Goal: Transaction & Acquisition: Book appointment/travel/reservation

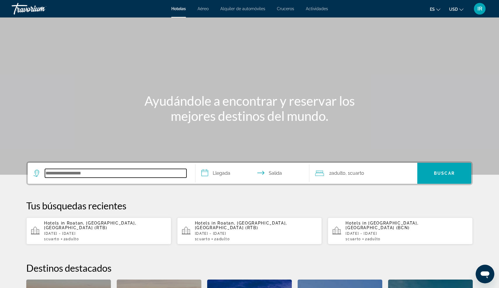
click at [57, 172] on input "Search hotel destination" at bounding box center [115, 173] width 141 height 9
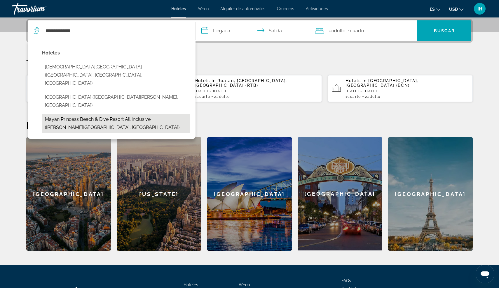
click at [104, 114] on button "Mayan Princess Beach & Dive Resort All Inclusive (Sandy Bay, HN)" at bounding box center [116, 123] width 148 height 19
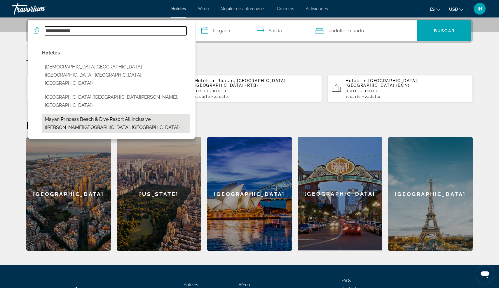
type input "**********"
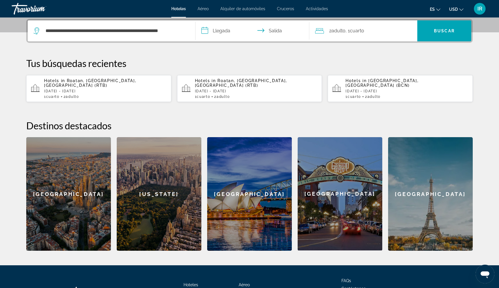
click at [214, 31] on input "**********" at bounding box center [253, 31] width 116 height 23
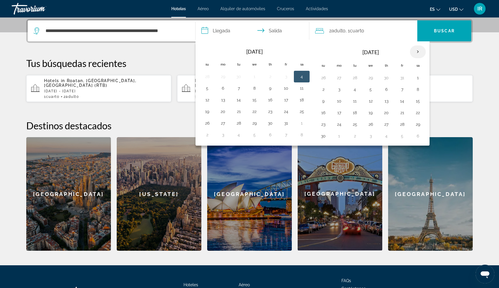
click at [416, 53] on th "Next month" at bounding box center [418, 52] width 16 height 13
click at [372, 90] on button "10" at bounding box center [370, 89] width 9 height 8
click at [419, 90] on button "13" at bounding box center [417, 89] width 9 height 8
type input "**********"
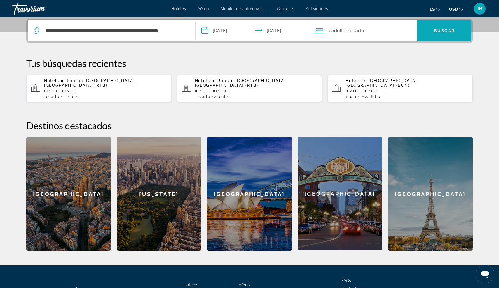
click at [435, 33] on span "Search" at bounding box center [444, 31] width 54 height 14
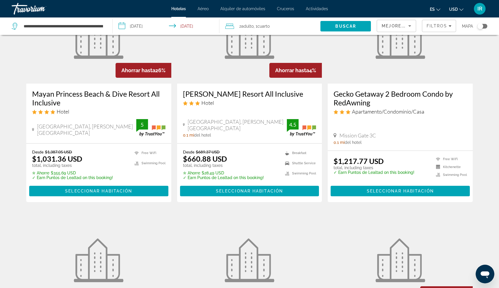
scroll to position [65, 0]
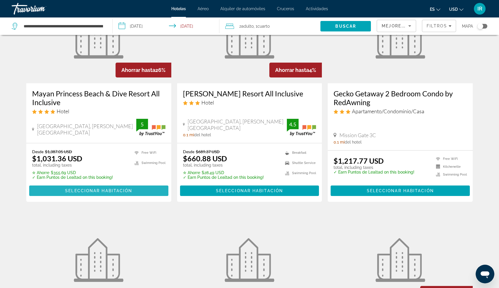
click at [78, 191] on span "Seleccionar habitación" at bounding box center [98, 191] width 67 height 5
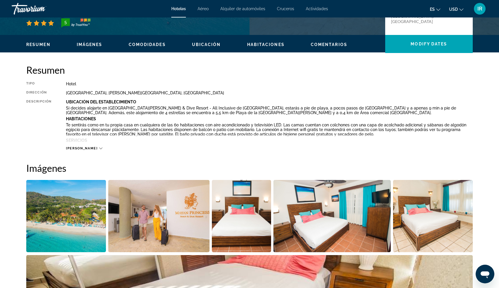
scroll to position [158, 0]
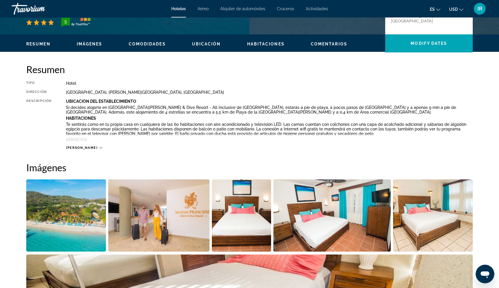
click at [81, 146] on span "Lee mas" at bounding box center [82, 148] width 32 height 4
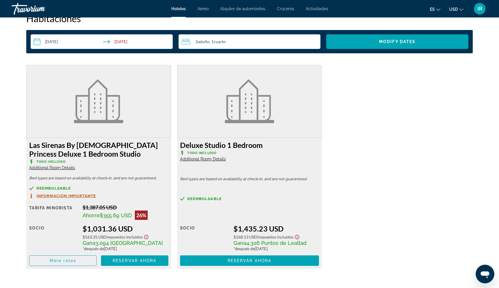
scroll to position [819, 0]
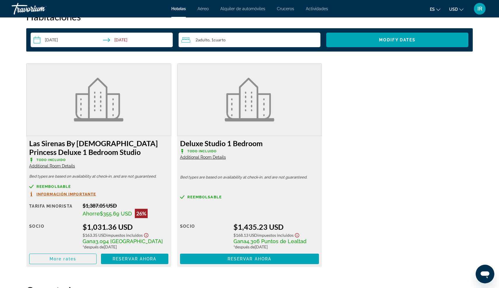
click at [67, 166] on span "Additional Room Details" at bounding box center [52, 166] width 46 height 5
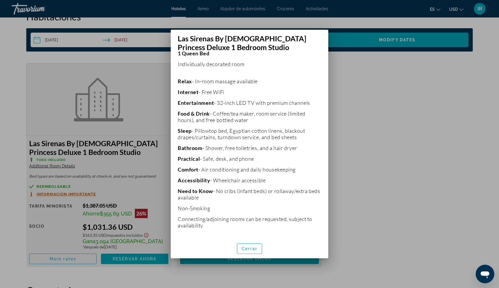
scroll to position [0, 0]
click at [159, 177] on div at bounding box center [249, 144] width 499 height 288
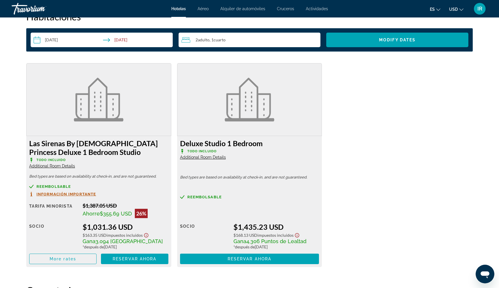
scroll to position [819, 0]
click at [206, 157] on span "Additional Room Details" at bounding box center [203, 157] width 46 height 5
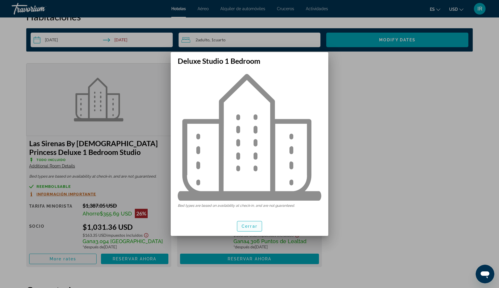
click at [248, 226] on span "Cerrar" at bounding box center [250, 226] width 16 height 5
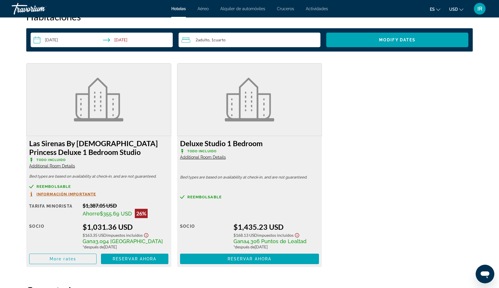
scroll to position [819, 0]
click at [84, 261] on span "Main content" at bounding box center [62, 259] width 67 height 14
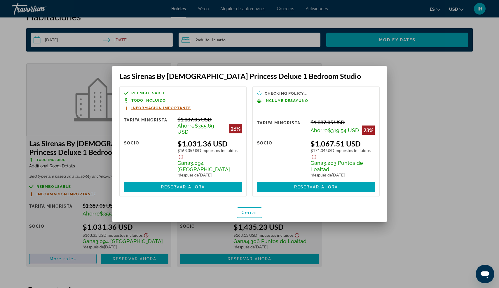
scroll to position [0, 0]
click at [250, 214] on span "Cerrar" at bounding box center [250, 213] width 16 height 5
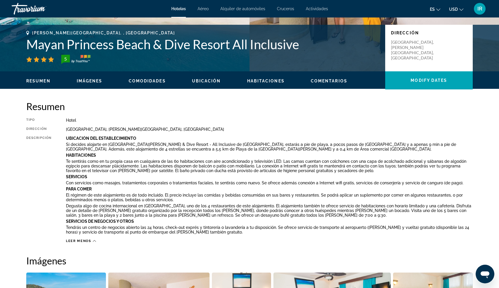
scroll to position [120, 0]
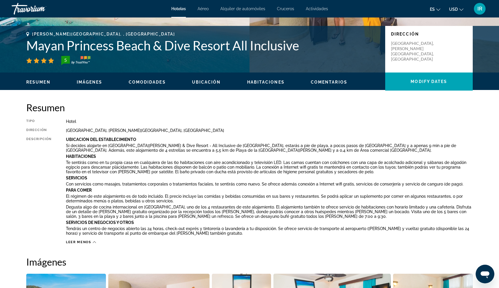
click at [266, 82] on span "Habitaciones" at bounding box center [265, 82] width 37 height 5
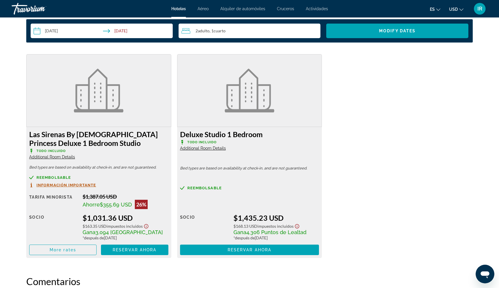
scroll to position [835, 0]
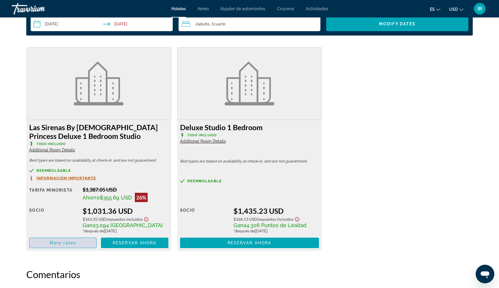
click at [82, 244] on span "Main content" at bounding box center [62, 243] width 67 height 14
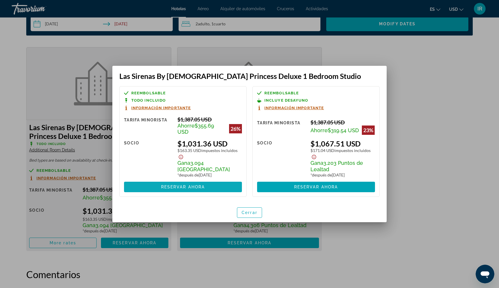
click at [170, 190] on span "Reservar ahora" at bounding box center [183, 187] width 44 height 5
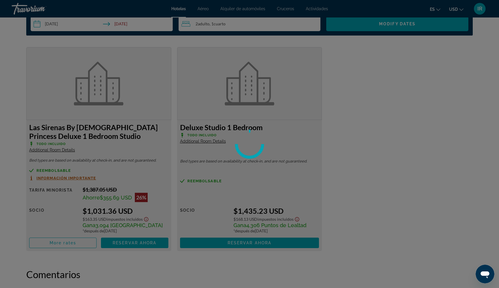
scroll to position [835, 0]
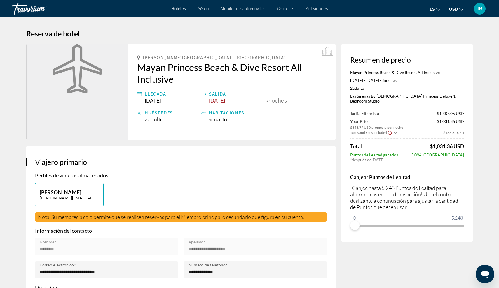
click at [191, 163] on h3 "Viajero primario" at bounding box center [181, 162] width 292 height 9
click at [389, 130] on icon "Show Taxes and Fees disclaimer" at bounding box center [389, 132] width 5 height 5
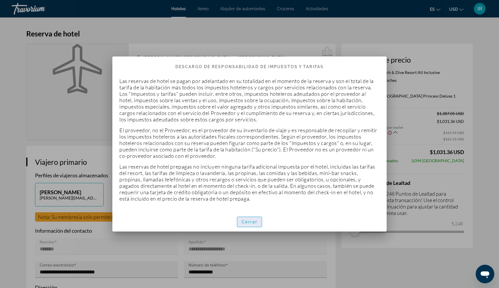
click at [248, 220] on span "Cerrar" at bounding box center [250, 222] width 16 height 5
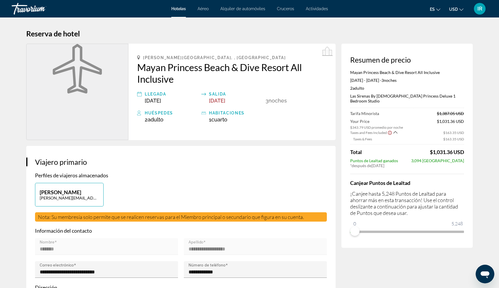
click at [151, 69] on h2 "Mayan Princess Beach & Dive Resort All Inclusive" at bounding box center [232, 73] width 190 height 23
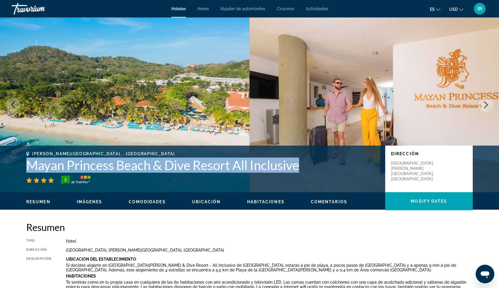
drag, startPoint x: 29, startPoint y: 165, endPoint x: 305, endPoint y: 167, distance: 276.5
click at [305, 167] on h1 "Mayan Princess Beach & Dive Resort All Inclusive" at bounding box center [202, 165] width 353 height 15
copy h1 "Mayan Princess Beach & Dive Resort All Inclusive"
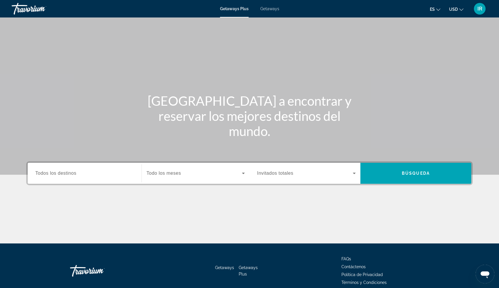
click at [67, 166] on div "Search widget" at bounding box center [84, 173] width 99 height 17
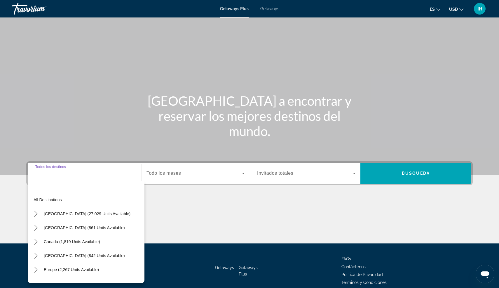
scroll to position [27, 0]
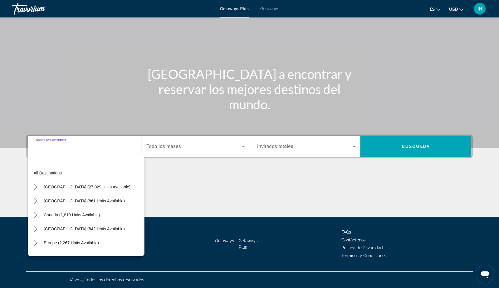
click at [49, 150] on div "Search widget" at bounding box center [84, 147] width 99 height 17
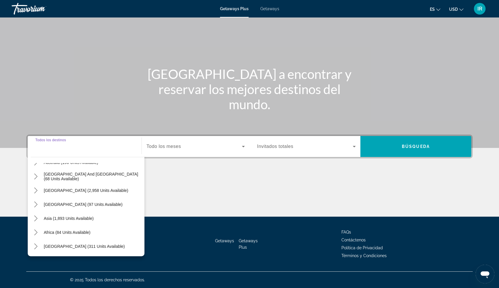
scroll to position [95, 0]
click at [55, 144] on input "Destination Todos los destinos" at bounding box center [84, 147] width 99 height 7
click at [49, 151] on div "Search widget" at bounding box center [84, 147] width 99 height 17
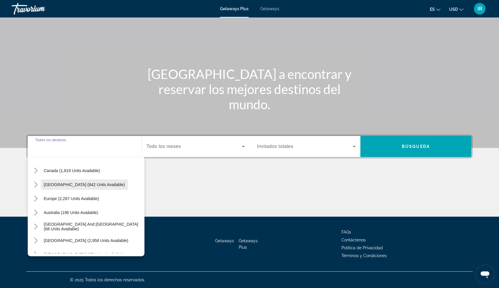
scroll to position [43, 0]
click at [65, 206] on span "Select destination: Europe (2,267 units available)" at bounding box center [71, 200] width 61 height 14
type input "**********"
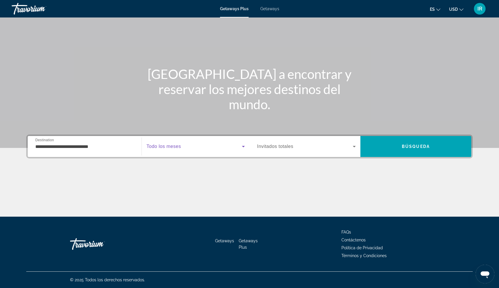
click at [188, 148] on span "Search widget" at bounding box center [193, 146] width 95 height 7
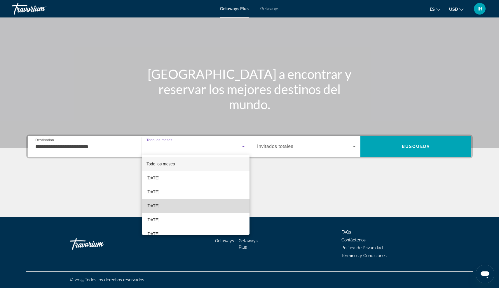
click at [159, 209] on span "December 2025" at bounding box center [152, 206] width 13 height 7
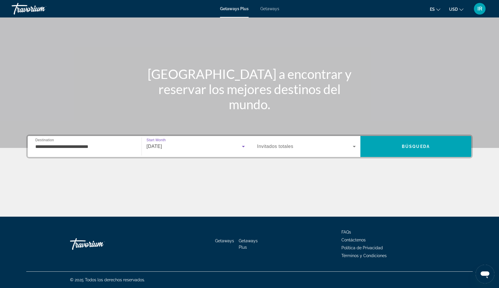
click at [284, 141] on div "Search widget" at bounding box center [306, 147] width 99 height 16
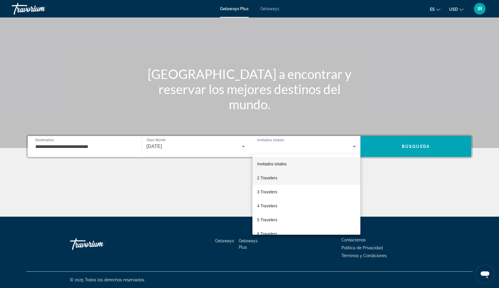
click at [267, 178] on span "2 Travelers" at bounding box center [267, 178] width 20 height 7
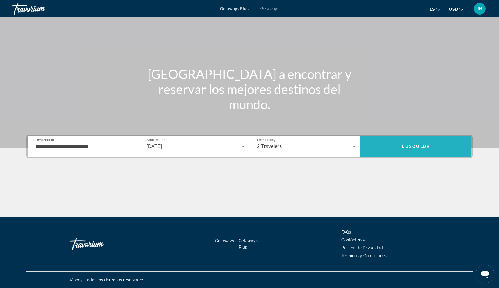
click at [400, 144] on span "Search" at bounding box center [415, 147] width 111 height 14
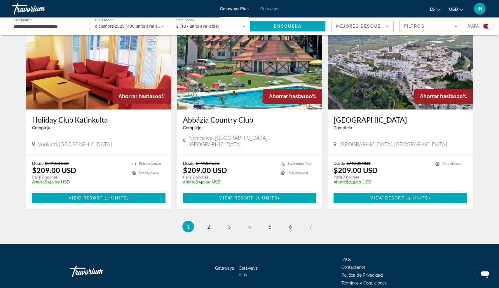
scroll to position [836, 0]
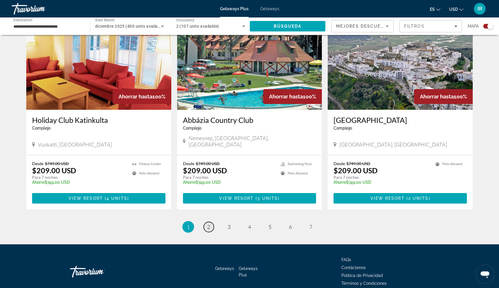
click at [210, 222] on link "page 2" at bounding box center [209, 227] width 10 height 10
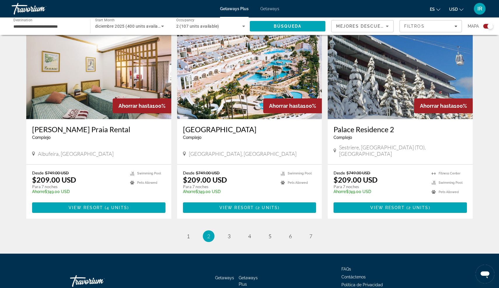
scroll to position [818, 0]
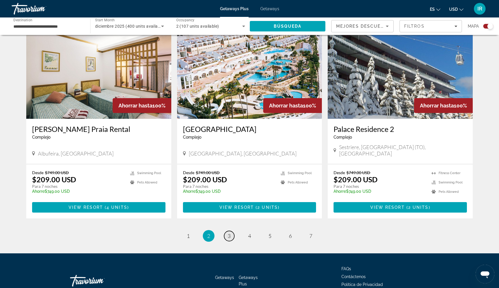
click at [226, 231] on link "page 3" at bounding box center [229, 236] width 10 height 10
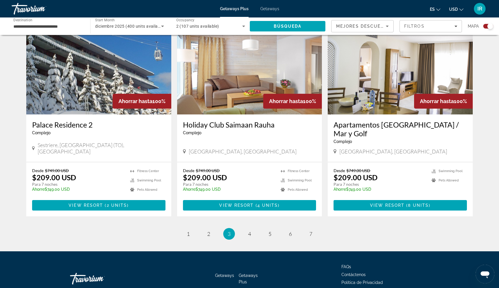
scroll to position [817, 0]
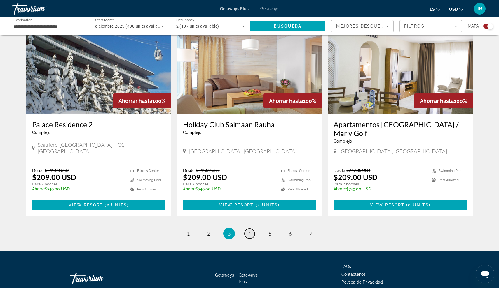
click at [248, 231] on span "4" at bounding box center [249, 234] width 3 height 6
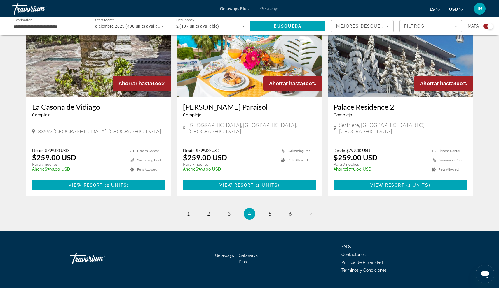
scroll to position [836, 0]
click at [264, 209] on ul "4 / 7 page 1 page 2 page 3 You're on page 4 page 5 page 6 page 7" at bounding box center [249, 215] width 446 height 12
click at [268, 211] on span "5" at bounding box center [269, 214] width 3 height 6
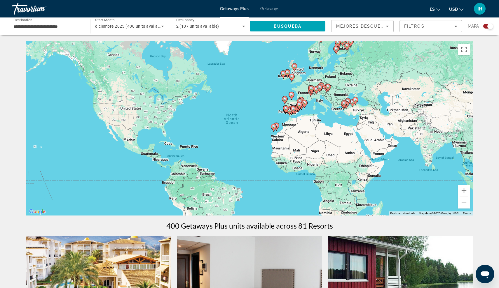
click at [42, 27] on input "**********" at bounding box center [47, 26] width 69 height 7
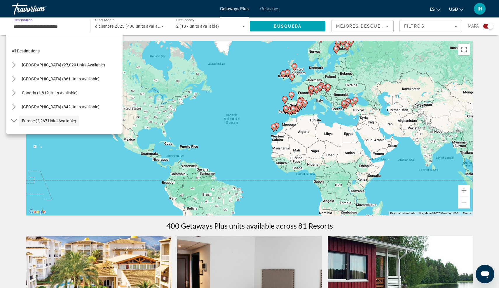
scroll to position [35, 0]
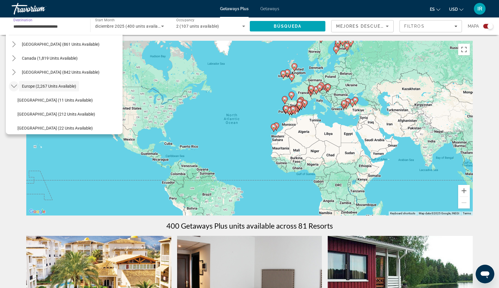
click at [14, 86] on icon "Toggle Europe (2,267 units available) submenu" at bounding box center [14, 86] width 6 height 6
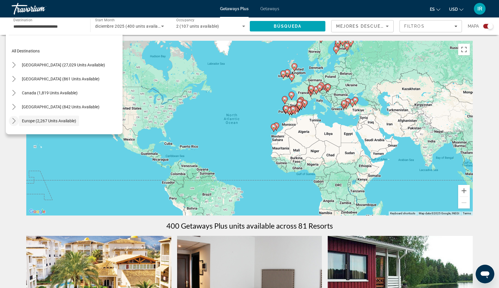
scroll to position [0, 0]
click at [12, 67] on icon "Toggle United States (27,029 units available) submenu" at bounding box center [14, 65] width 6 height 6
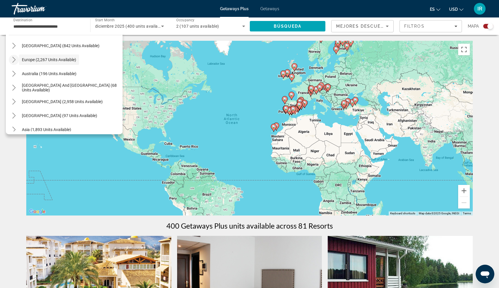
scroll to position [580, 0]
click at [12, 115] on icon "Toggle Central America (97 units available) submenu" at bounding box center [14, 116] width 6 height 6
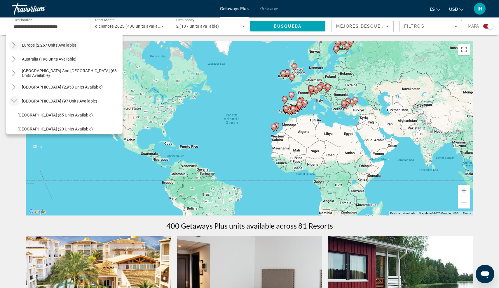
scroll to position [592, 0]
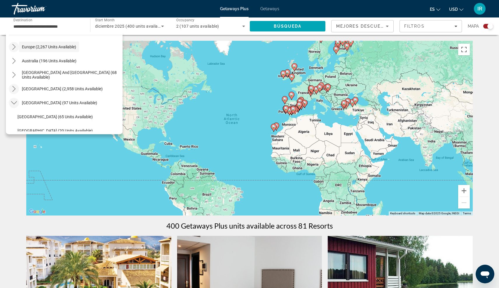
click at [14, 91] on icon "Toggle South America (2,958 units available) submenu" at bounding box center [14, 89] width 6 height 6
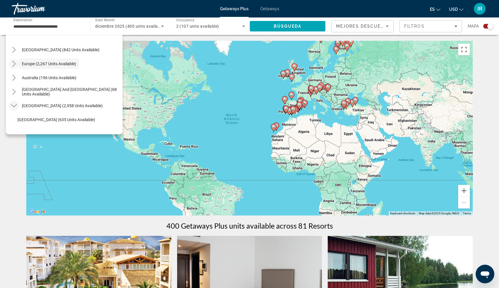
scroll to position [575, 0]
click at [14, 93] on icon "Toggle South Pacific and Oceania (68 units available) submenu" at bounding box center [14, 93] width 6 height 6
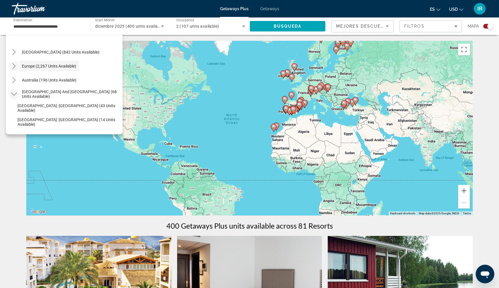
scroll to position [573, 0]
click at [16, 80] on icon "Toggle Australia (196 units available) submenu" at bounding box center [14, 81] width 6 height 6
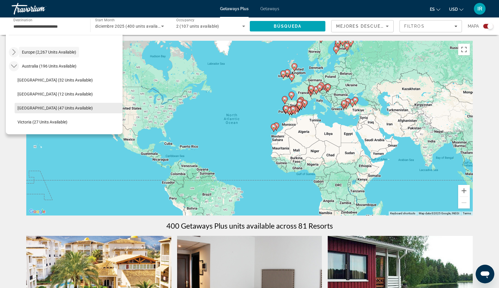
scroll to position [583, 0]
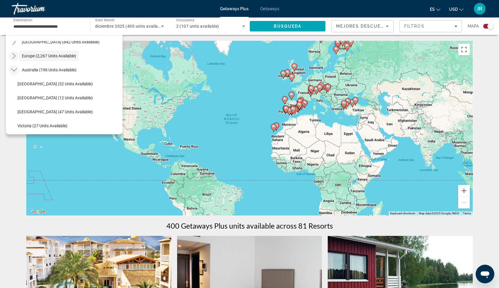
click at [13, 55] on icon "Toggle Europe (2,267 units available) submenu" at bounding box center [14, 56] width 6 height 6
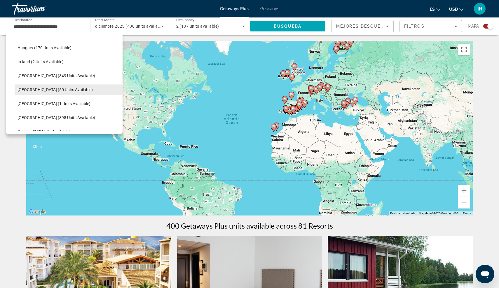
scroll to position [707, 0]
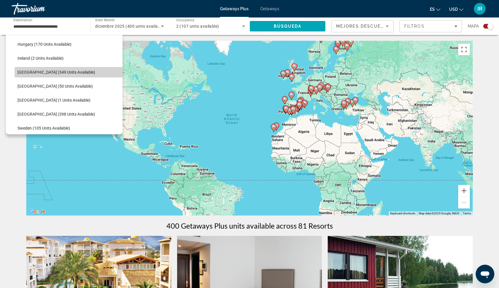
click at [36, 73] on span "Italy (349 units available)" at bounding box center [57, 72] width 78 height 5
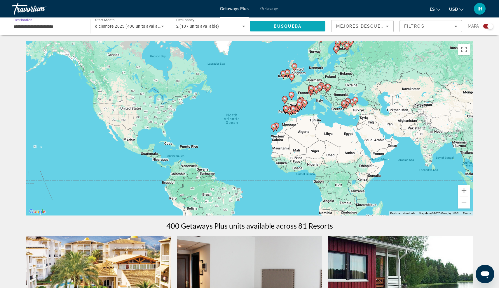
click at [265, 28] on span "Search" at bounding box center [288, 26] width 76 height 14
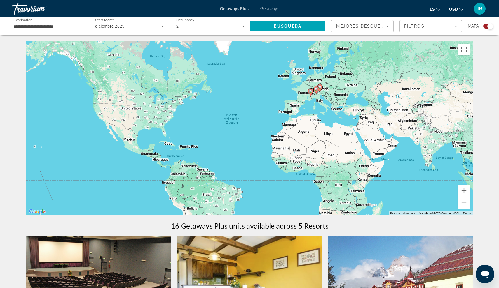
click at [56, 22] on div "**********" at bounding box center [47, 26] width 69 height 17
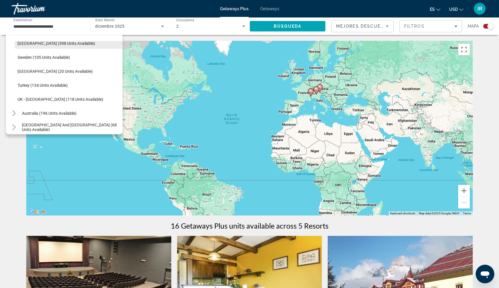
scroll to position [260, 0]
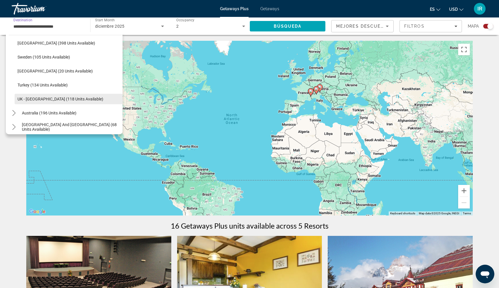
click at [29, 100] on span "UK - England (118 units available)" at bounding box center [61, 99] width 86 height 5
type input "**********"
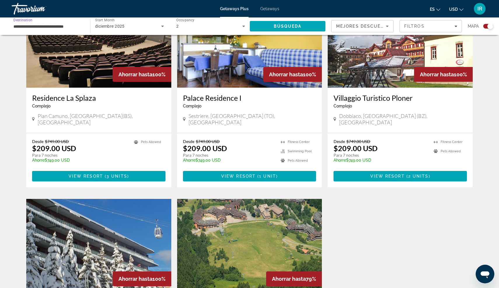
scroll to position [244, 0]
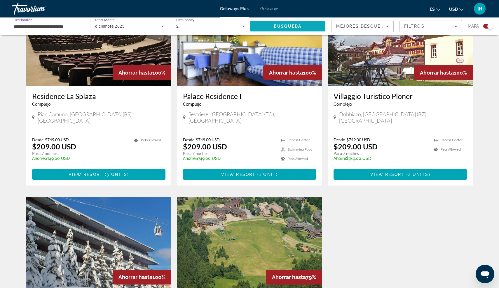
click at [289, 26] on span "Búsqueda" at bounding box center [288, 26] width 28 height 5
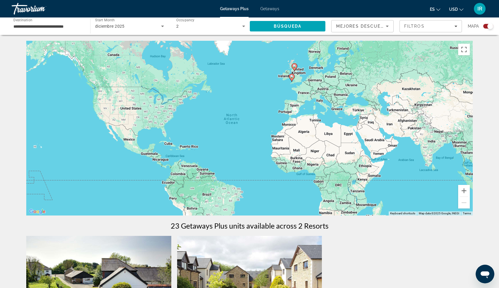
click at [267, 8] on span "Getaways" at bounding box center [269, 8] width 19 height 5
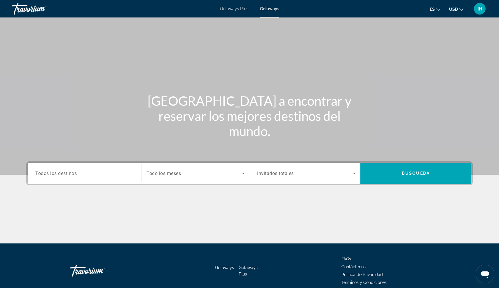
click at [72, 172] on span "Todos los destinos" at bounding box center [55, 174] width 41 height 6
click at [72, 172] on input "Destination Todos los destinos" at bounding box center [84, 173] width 99 height 7
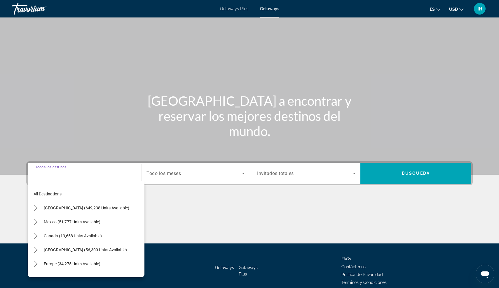
scroll to position [27, 0]
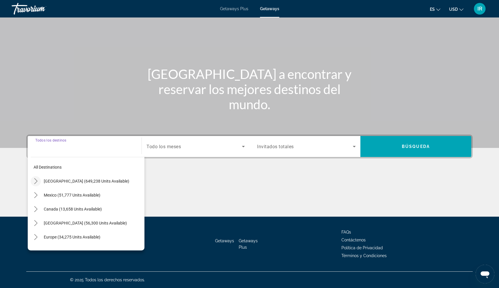
click at [34, 180] on icon "Toggle United States (649,238 units available) submenu" at bounding box center [36, 182] width 6 height 6
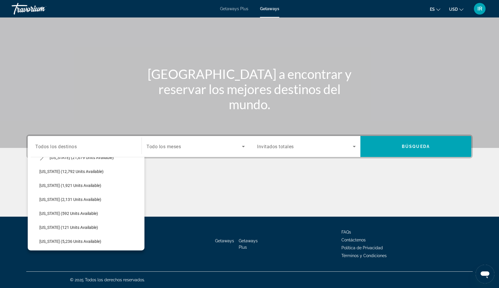
scroll to position [150, 0]
click at [75, 159] on span "Hawaii (21,679 units available)" at bounding box center [82, 157] width 64 height 5
type input "**********"
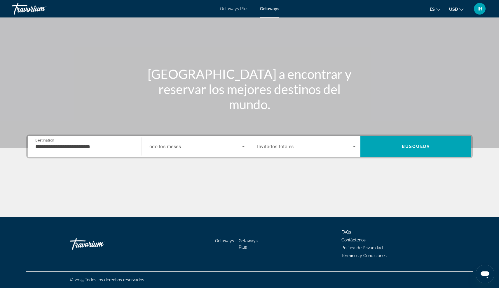
click at [162, 148] on span "Todo los meses" at bounding box center [163, 147] width 34 height 6
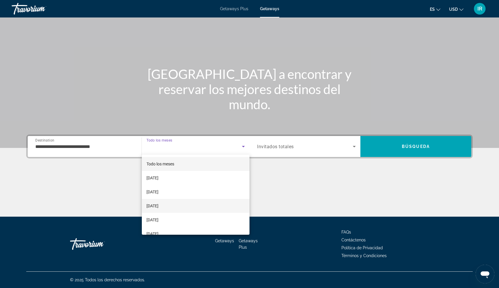
click at [158, 205] on span "December 2025" at bounding box center [152, 206] width 12 height 7
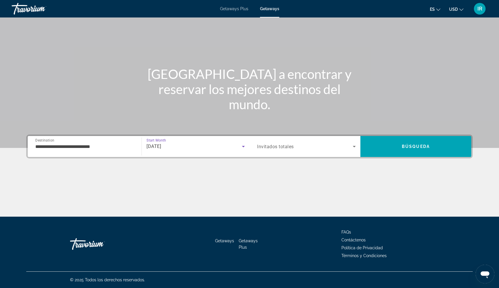
click at [270, 148] on span "Invitados totales" at bounding box center [275, 147] width 37 height 6
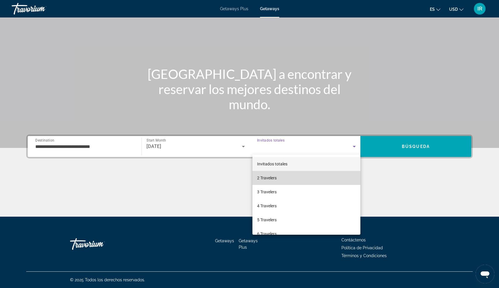
click at [263, 179] on span "2 Travelers" at bounding box center [267, 178] width 20 height 7
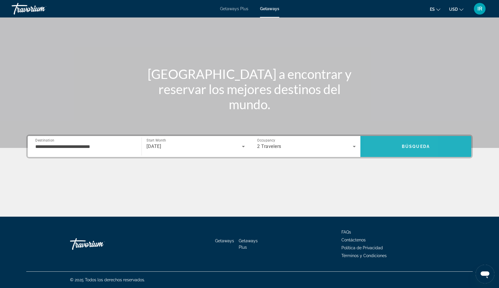
click at [380, 147] on span "Search" at bounding box center [415, 147] width 111 height 14
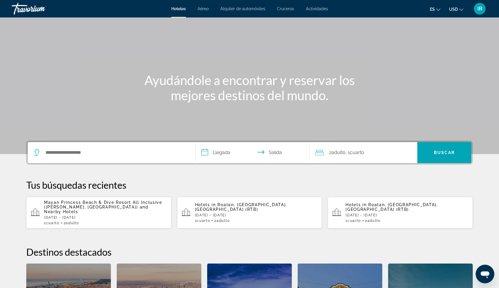
scroll to position [18, 0]
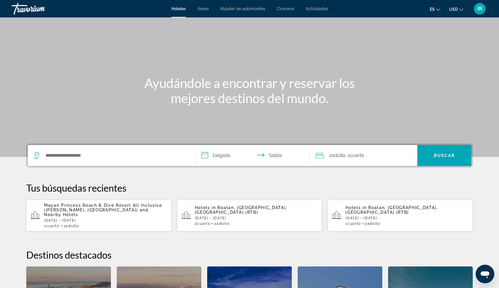
click at [87, 162] on div "Search widget" at bounding box center [112, 155] width 156 height 21
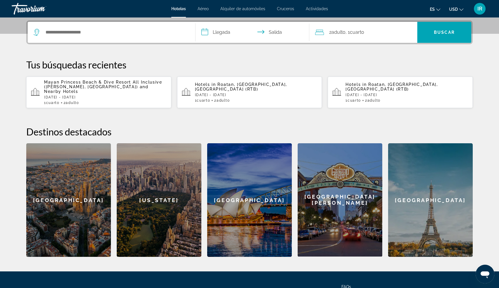
scroll to position [143, 0]
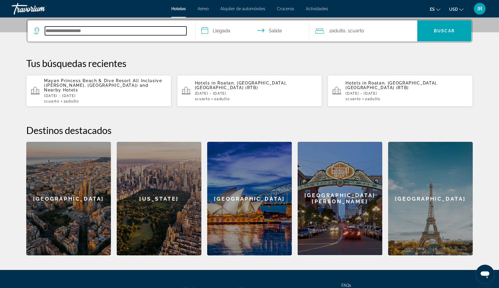
click at [58, 34] on input "Search hotel destination" at bounding box center [115, 31] width 141 height 9
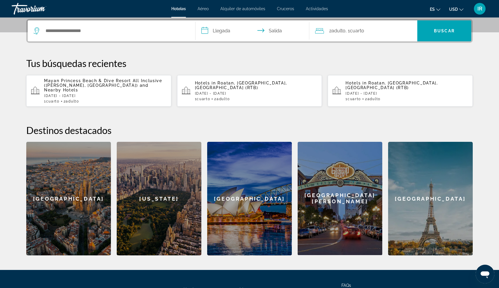
click at [218, 28] on input "**********" at bounding box center [253, 31] width 116 height 23
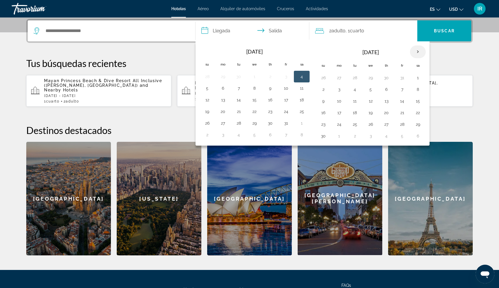
click at [416, 52] on th "Next month" at bounding box center [418, 52] width 16 height 13
click at [383, 89] on button "11" at bounding box center [386, 89] width 9 height 8
click at [321, 101] on button "14" at bounding box center [323, 101] width 9 height 8
type input "**********"
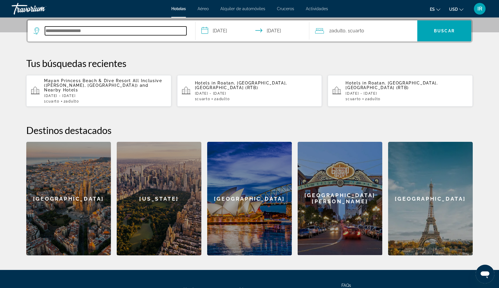
click at [88, 30] on input "Search hotel destination" at bounding box center [115, 31] width 141 height 9
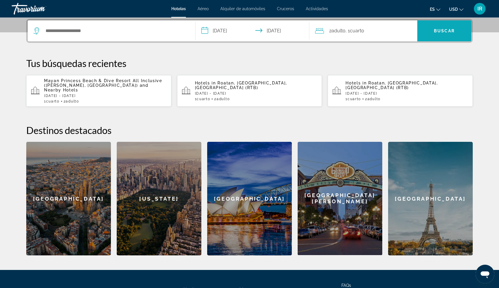
click at [456, 21] on span "Search" at bounding box center [444, 30] width 54 height 21
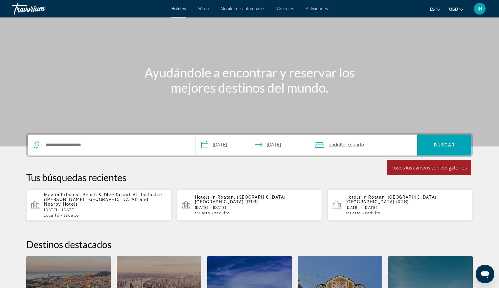
scroll to position [27, 0]
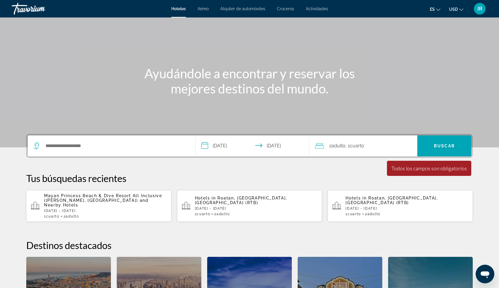
click at [281, 7] on span "Cruceros" at bounding box center [285, 8] width 17 height 5
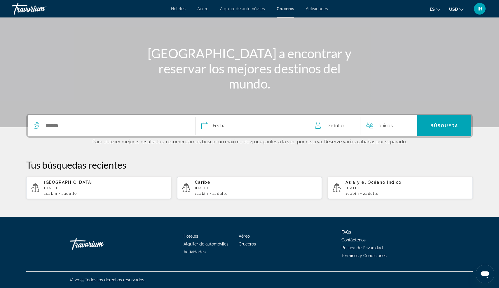
scroll to position [48, 0]
